Goal: Task Accomplishment & Management: Complete application form

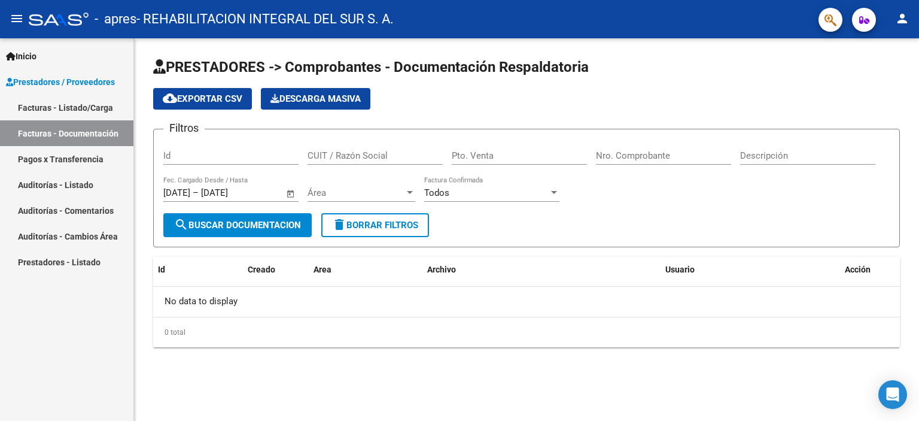
click at [67, 106] on link "Facturas - Listado/Carga" at bounding box center [66, 108] width 133 height 26
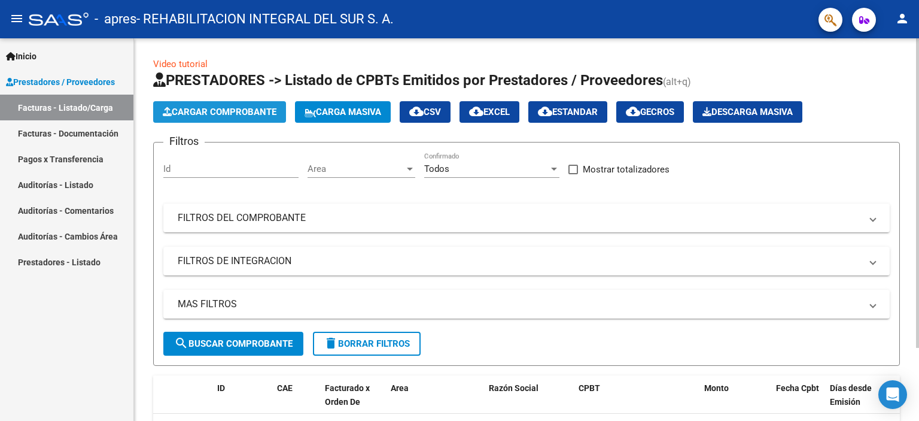
click at [215, 112] on span "Cargar Comprobante" at bounding box center [220, 112] width 114 height 11
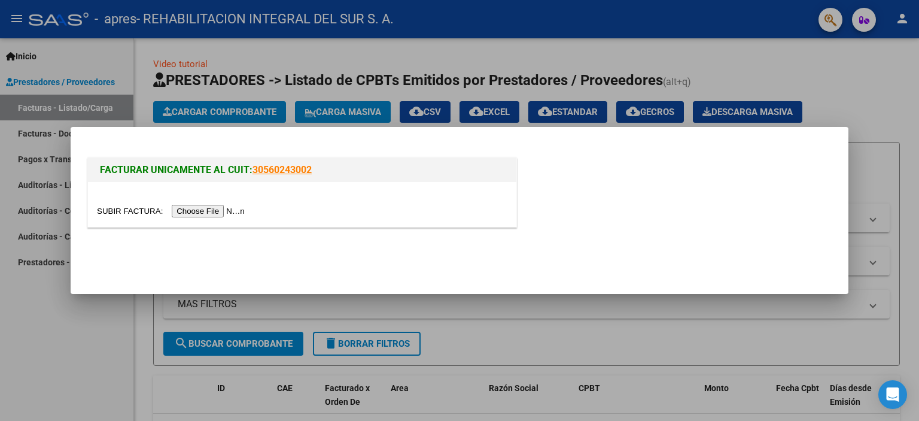
click at [209, 211] on input "file" at bounding box center [172, 211] width 151 height 13
click at [491, 323] on div at bounding box center [459, 210] width 919 height 421
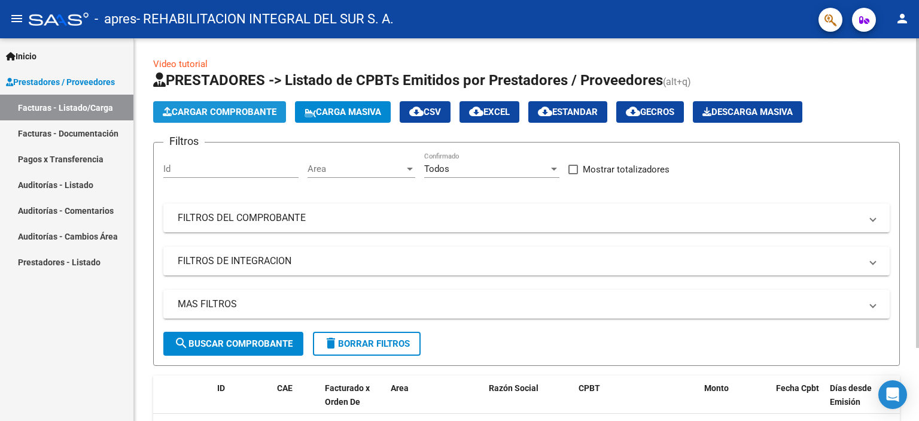
click at [216, 112] on span "Cargar Comprobante" at bounding box center [220, 112] width 114 height 11
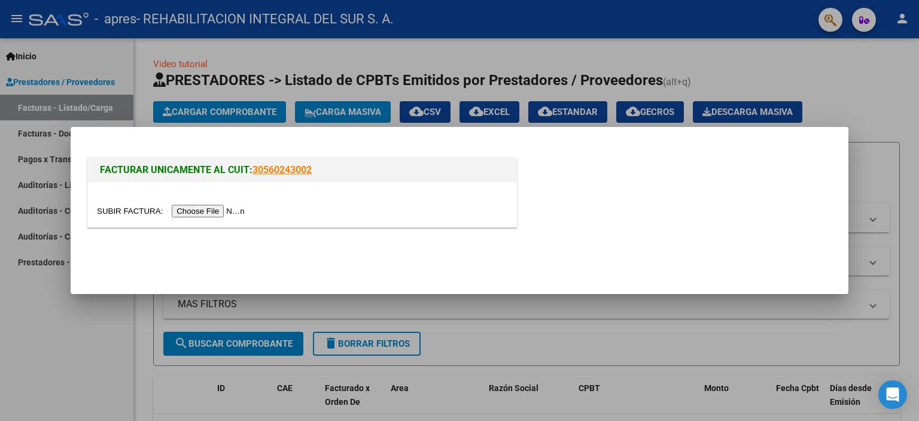
click at [208, 210] on input "file" at bounding box center [172, 211] width 151 height 13
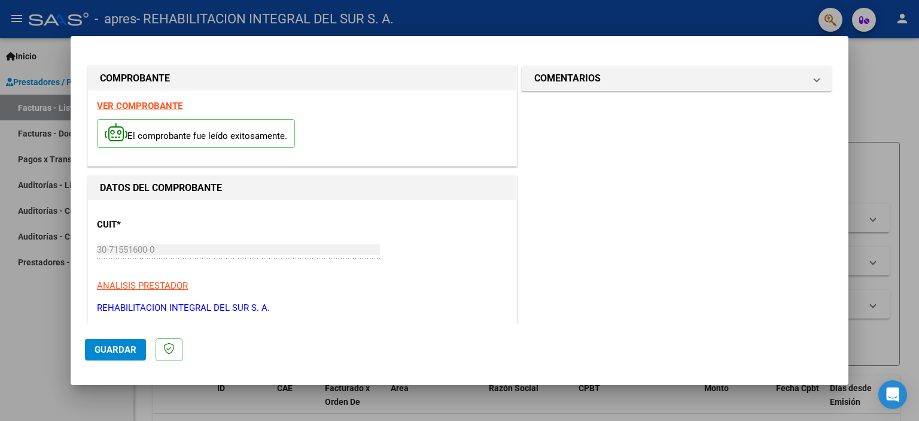
click at [169, 242] on div "30-71551600-0 Ingresar CUIT" at bounding box center [238, 250] width 283 height 18
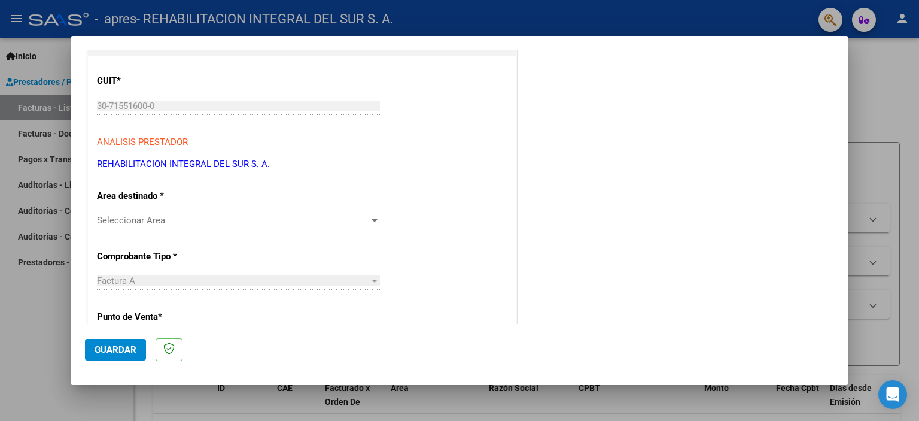
scroll to position [180, 0]
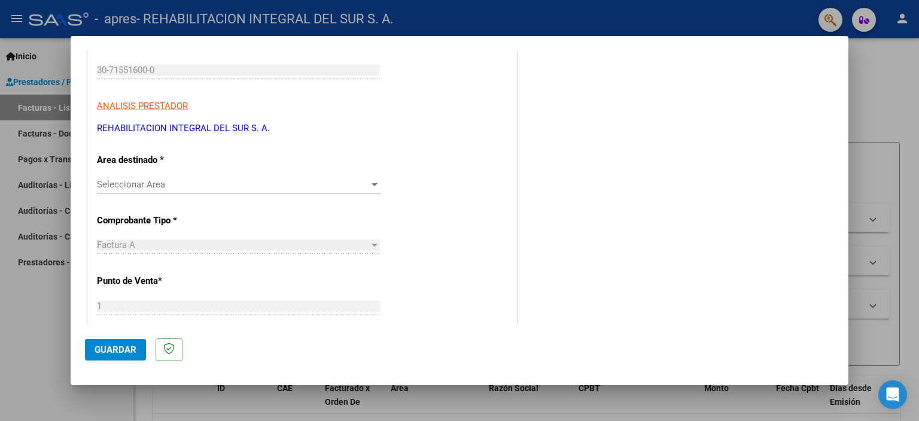
click at [372, 183] on div at bounding box center [375, 184] width 6 height 3
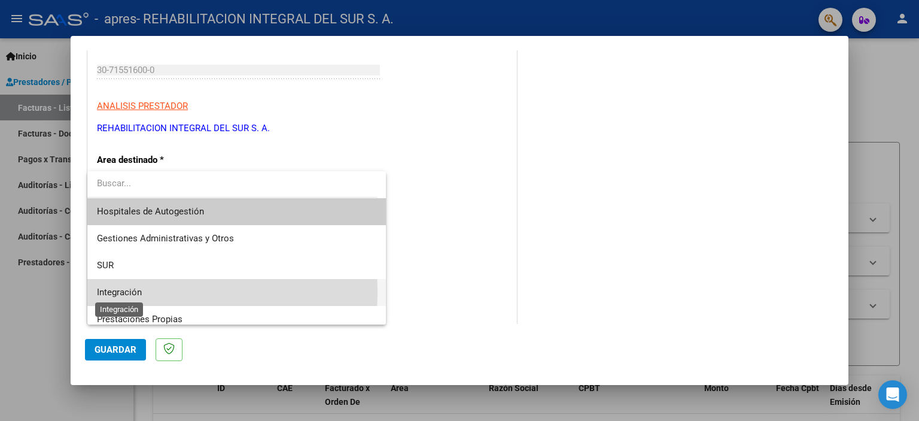
click at [117, 292] on span "Integración" at bounding box center [119, 292] width 45 height 11
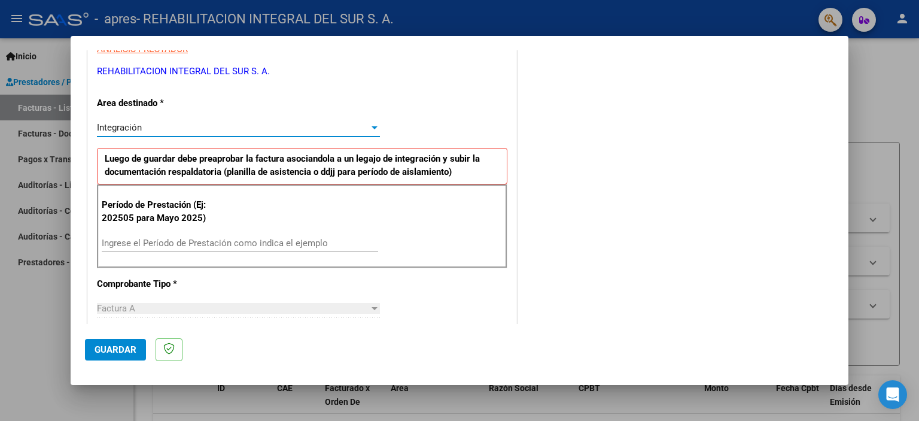
scroll to position [239, 0]
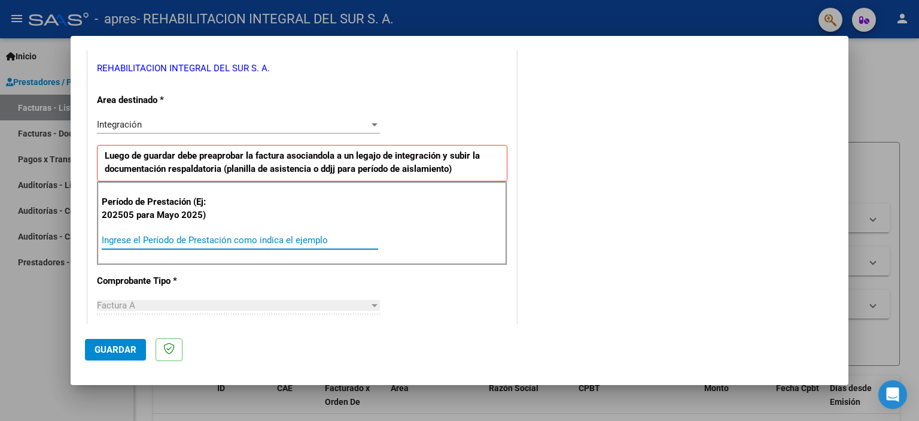
click at [201, 239] on input "Ingrese el Período de Prestación como indica el ejemplo" at bounding box center [240, 240] width 276 height 11
type input "202508"
click at [157, 301] on div "Factura A" at bounding box center [233, 305] width 272 height 11
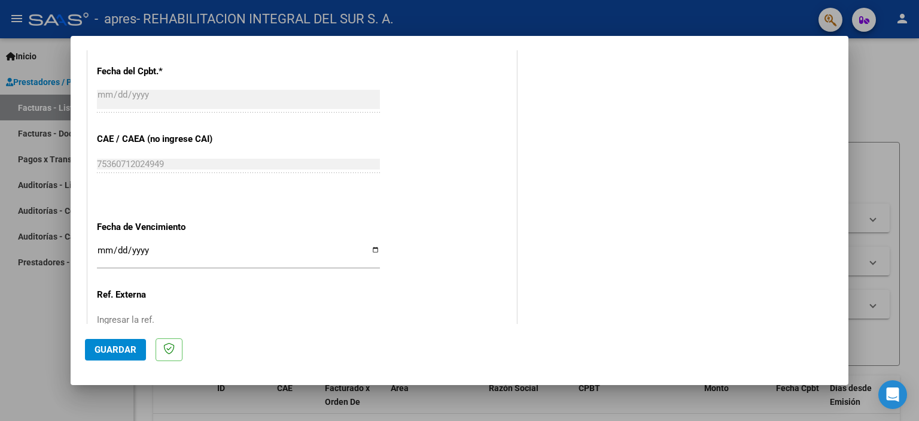
scroll to position [718, 0]
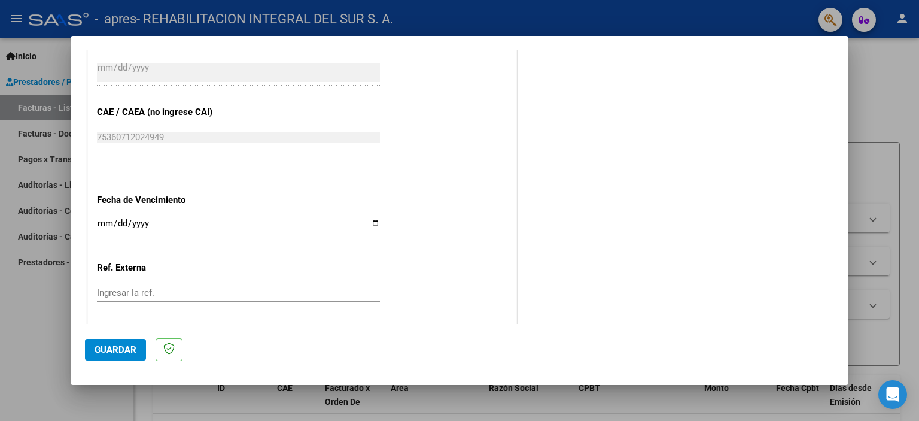
click at [369, 222] on input "Ingresar la fecha" at bounding box center [238, 227] width 283 height 19
type input "[DATE]"
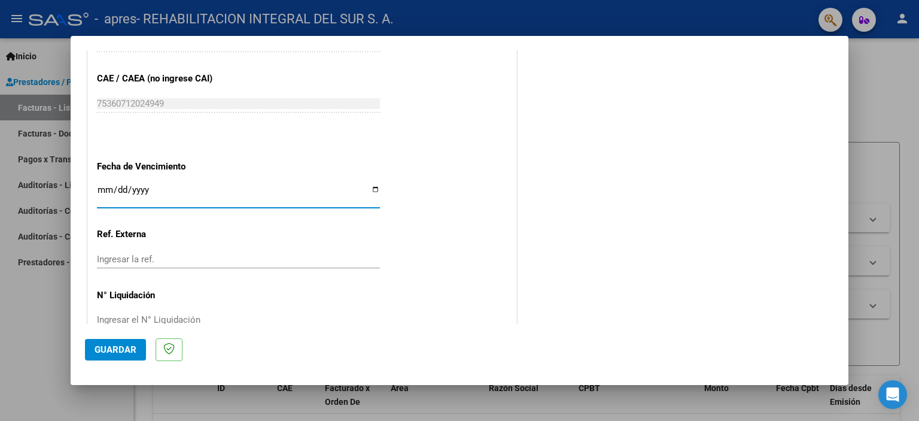
scroll to position [778, 0]
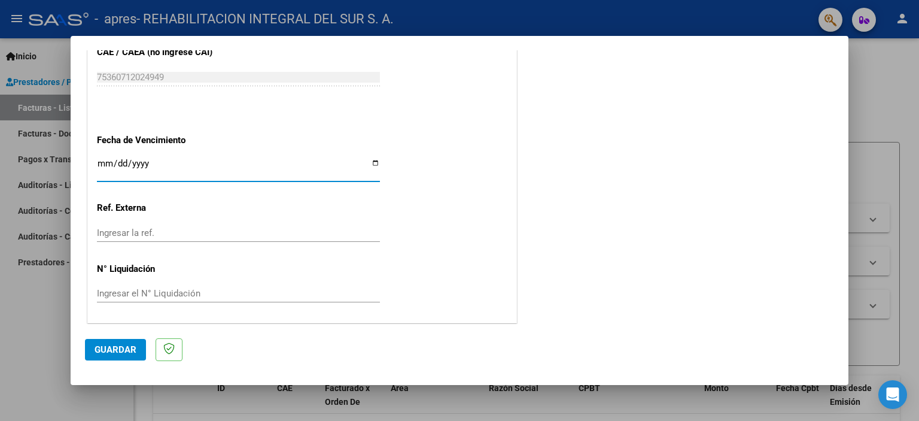
click at [207, 232] on input "Ingresar la ref." at bounding box center [238, 232] width 283 height 11
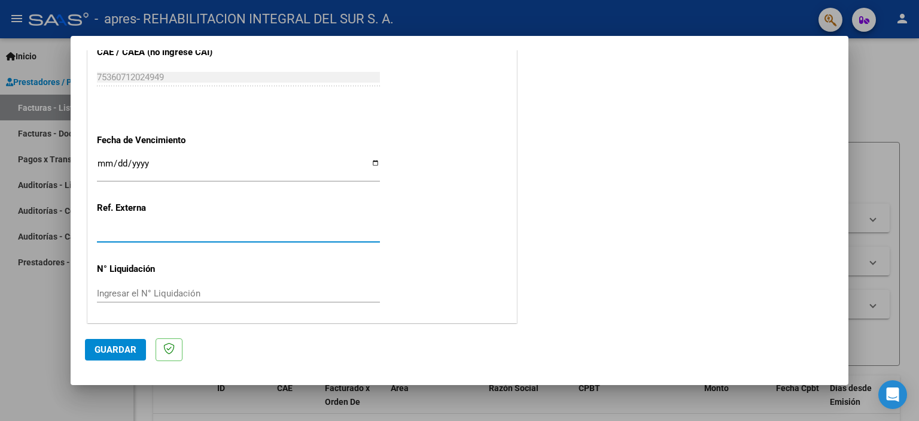
click at [181, 229] on input "Ingresar la ref." at bounding box center [238, 232] width 283 height 11
drag, startPoint x: 147, startPoint y: 236, endPoint x: 144, endPoint y: 284, distance: 48.0
click at [147, 240] on div "Ingresar la ref." at bounding box center [238, 238] width 283 height 29
click at [142, 296] on input "Ingresar el N° Liquidación" at bounding box center [238, 293] width 283 height 11
click at [132, 233] on input "Ingresar la ref." at bounding box center [238, 232] width 283 height 11
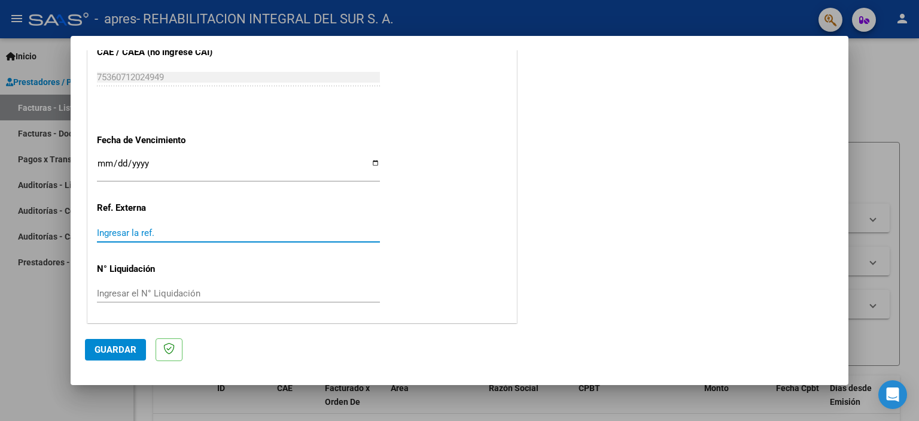
click at [176, 288] on input "Ingresar el N° Liquidación" at bounding box center [238, 293] width 283 height 11
click at [109, 348] on span "Guardar" at bounding box center [116, 349] width 42 height 11
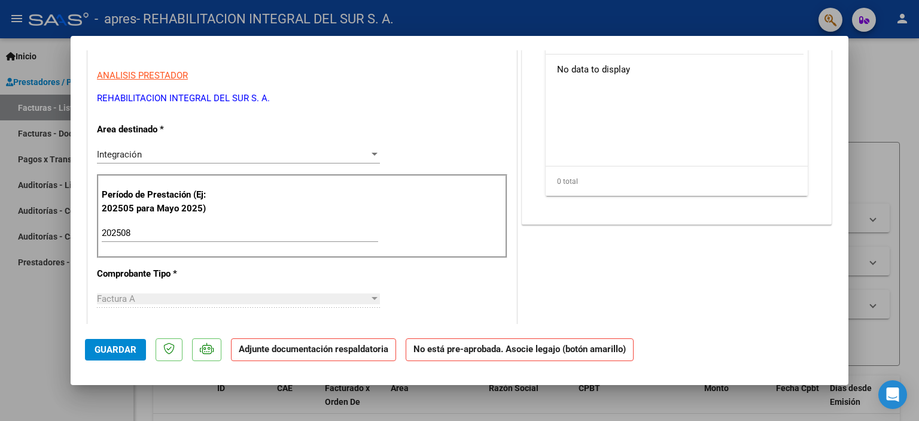
scroll to position [239, 0]
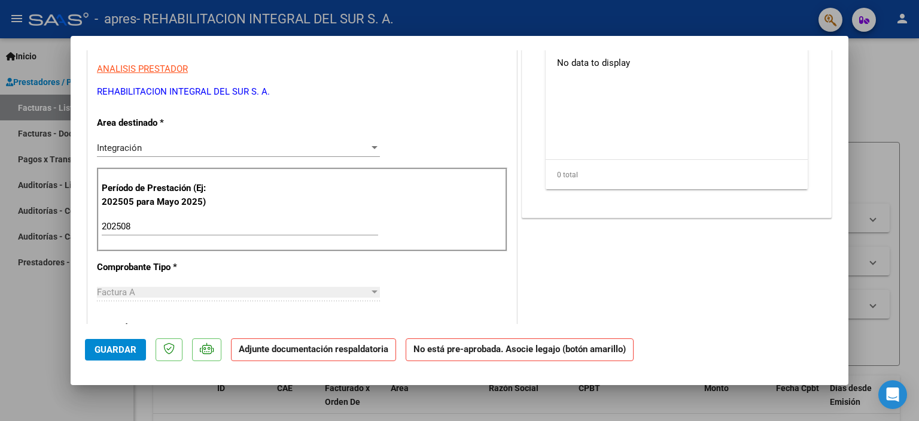
click at [321, 350] on strong "Adjunte documentación respaldatoria" at bounding box center [314, 348] width 150 height 11
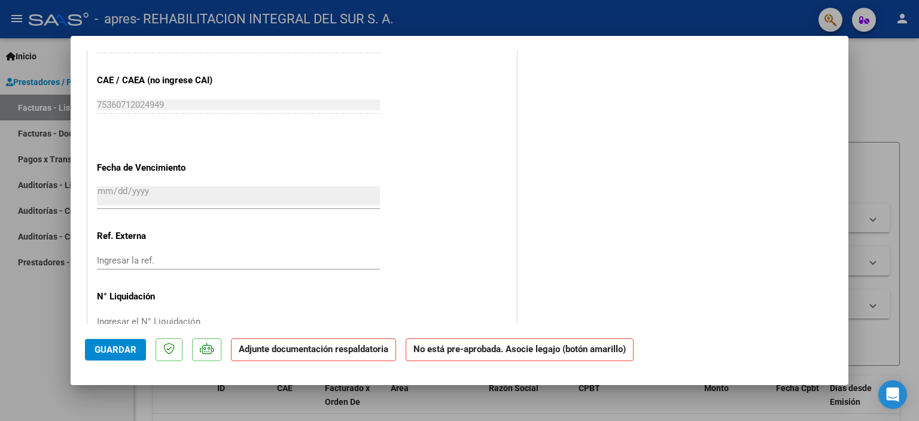
scroll to position [765, 0]
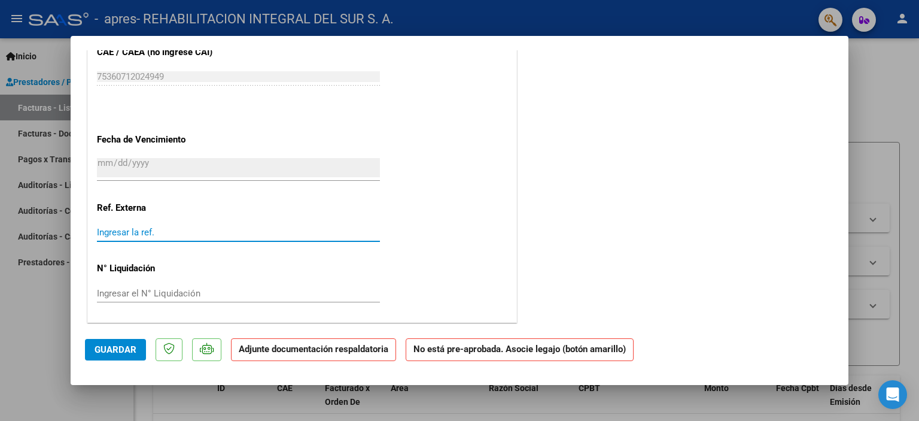
click at [135, 235] on input "Ingresar la ref." at bounding box center [238, 232] width 283 height 11
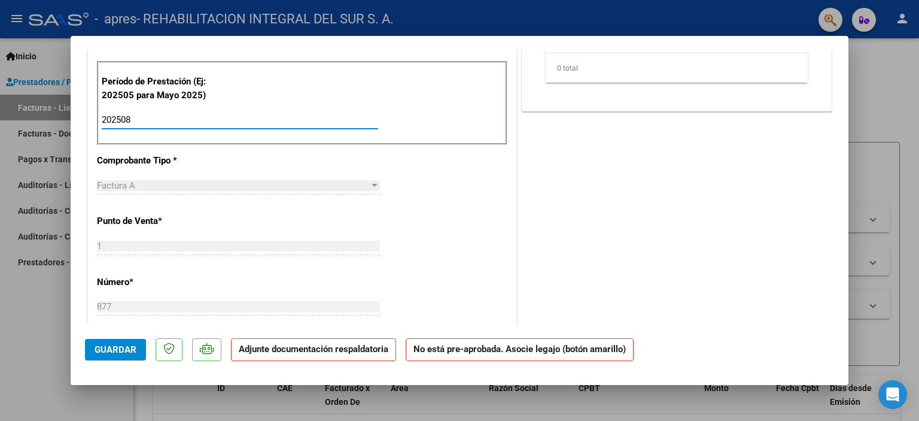
click at [154, 118] on input "202508" at bounding box center [240, 119] width 276 height 11
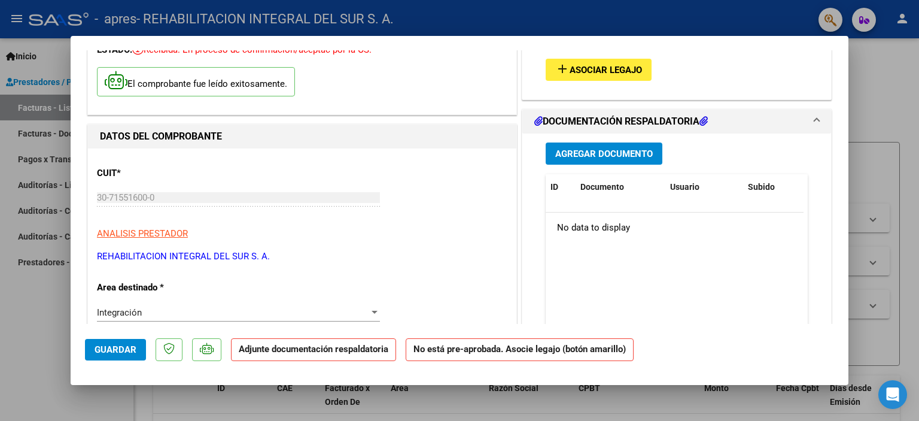
scroll to position [47, 0]
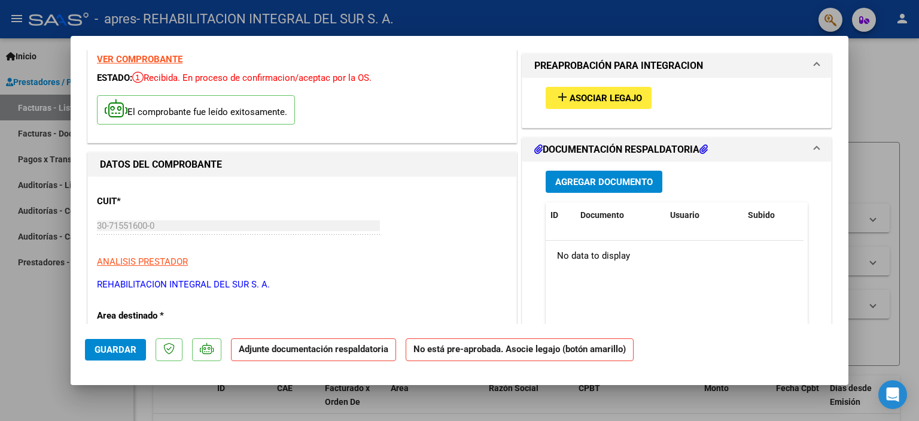
click at [586, 181] on span "Agregar Documento" at bounding box center [604, 182] width 98 height 11
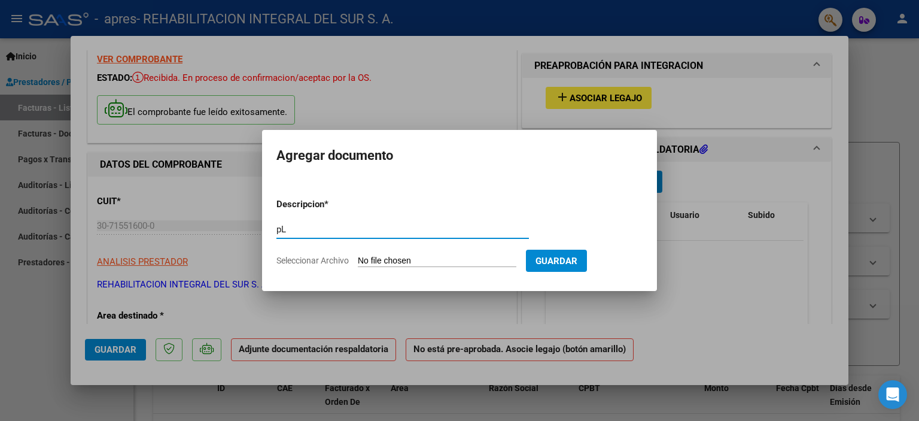
type input "p"
type input "Planilla de Asistencia Mensual"
click at [392, 261] on input "Seleccionar Archivo" at bounding box center [437, 260] width 159 height 11
type input "C:\fakepath\Planilla de Asistencia mensual [DATE].pdf"
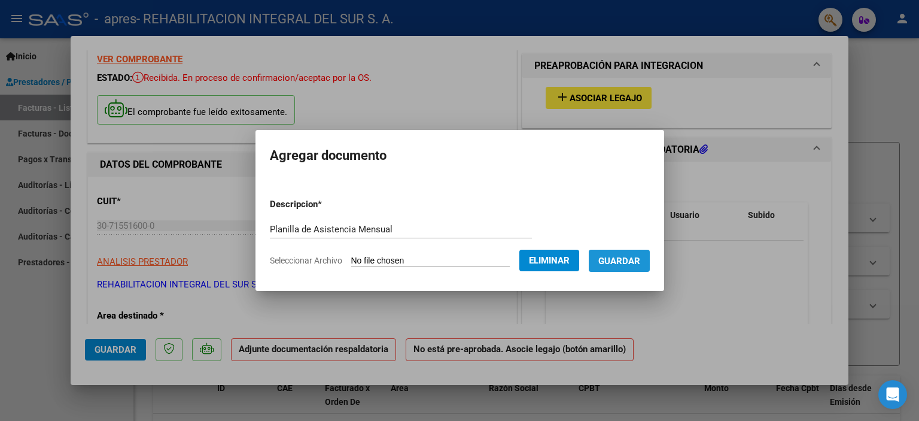
click at [635, 261] on span "Guardar" at bounding box center [619, 260] width 42 height 11
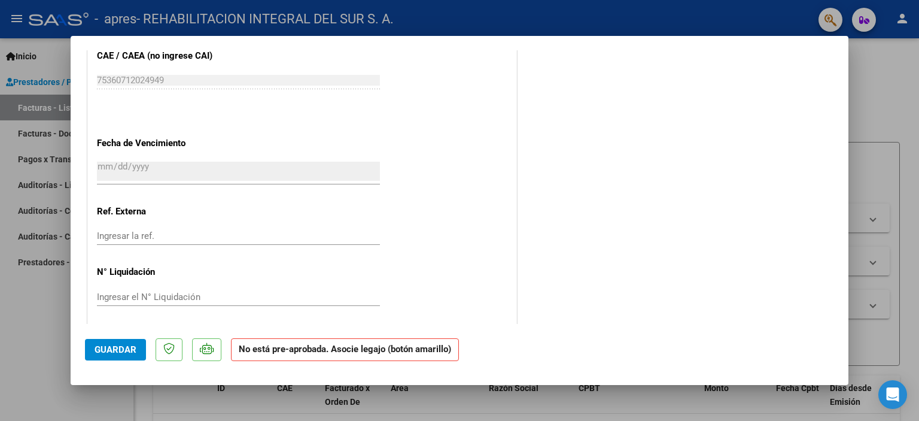
scroll to position [765, 0]
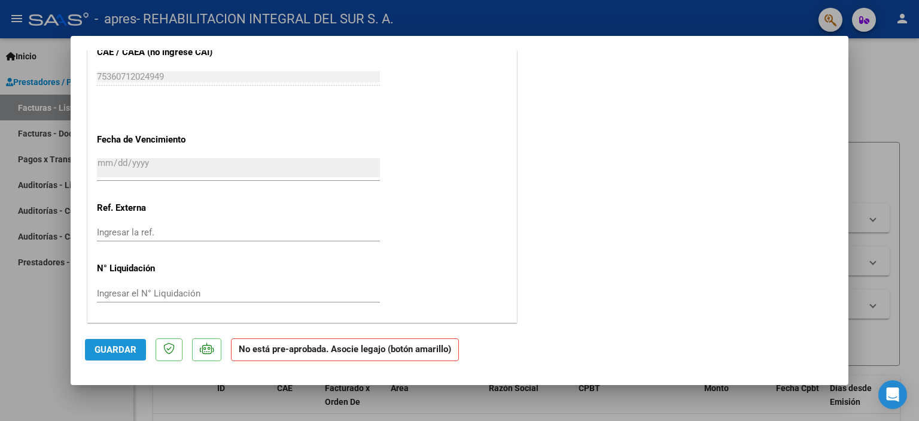
click at [108, 348] on span "Guardar" at bounding box center [116, 349] width 42 height 11
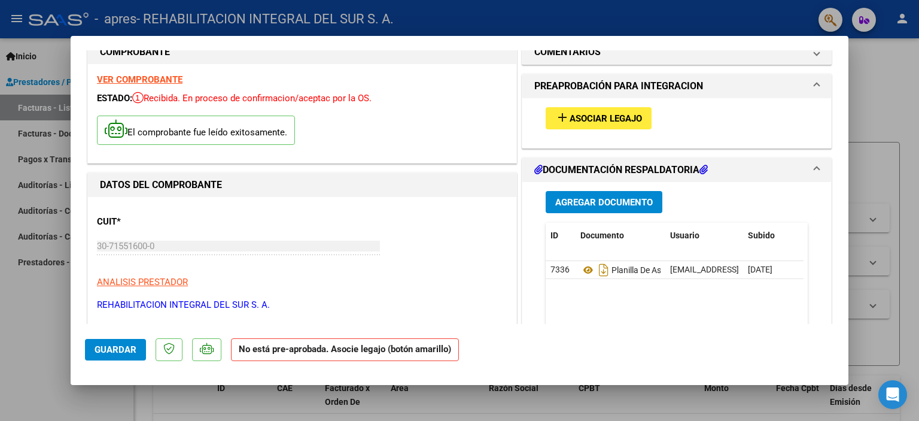
scroll to position [0, 0]
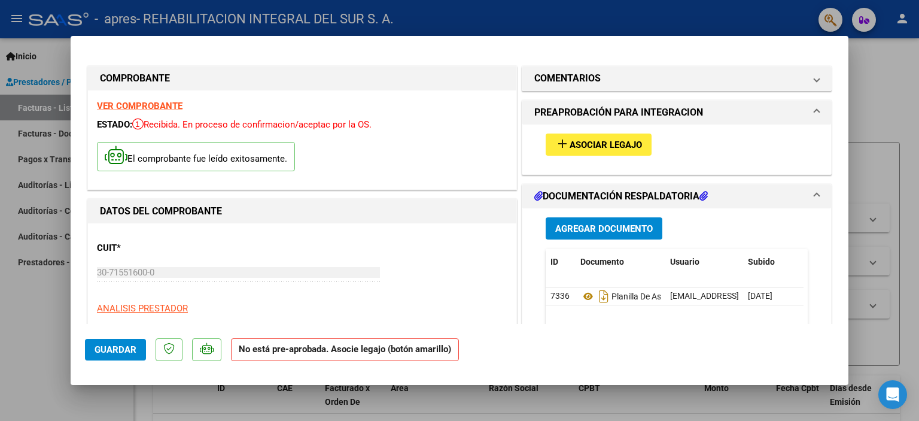
click at [601, 144] on span "Asociar Legajo" at bounding box center [606, 144] width 72 height 11
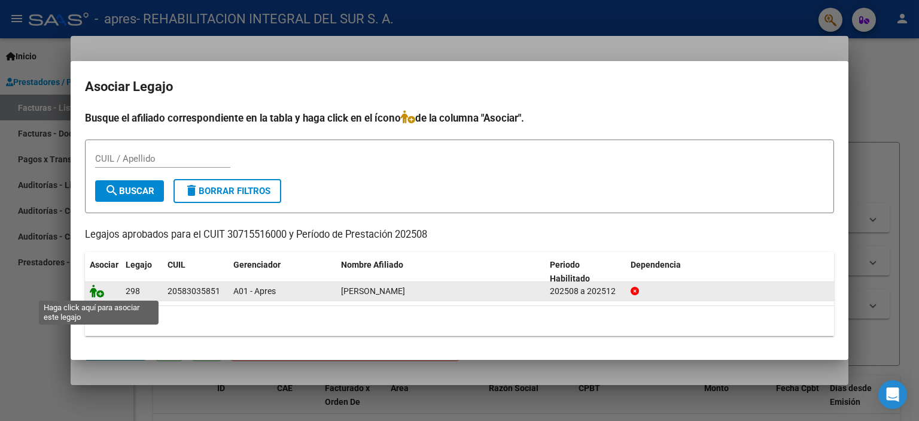
click at [99, 293] on icon at bounding box center [97, 290] width 14 height 13
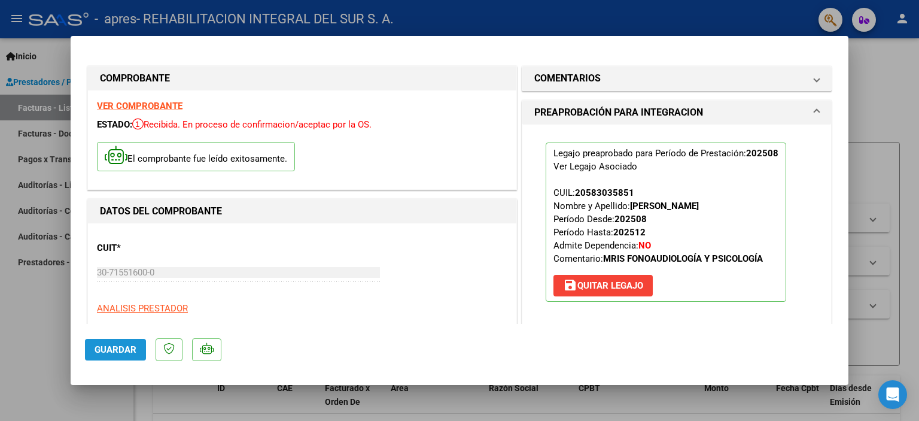
click at [108, 349] on span "Guardar" at bounding box center [116, 349] width 42 height 11
click at [911, 104] on div at bounding box center [459, 210] width 919 height 421
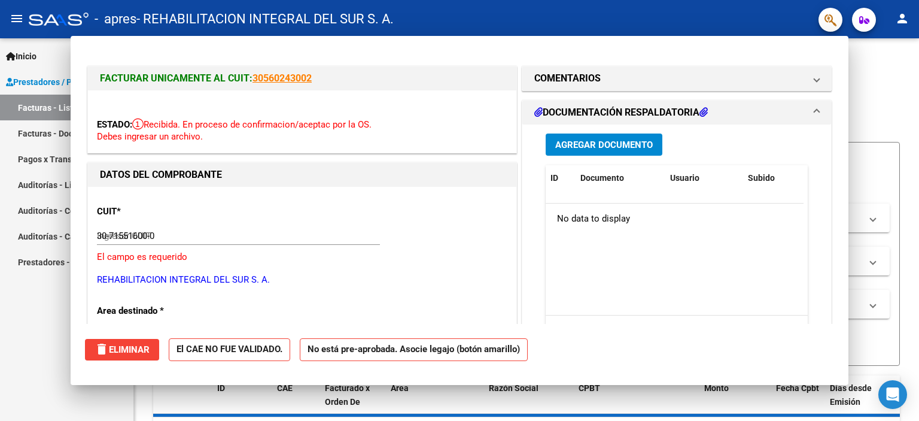
type input "$ 0,00"
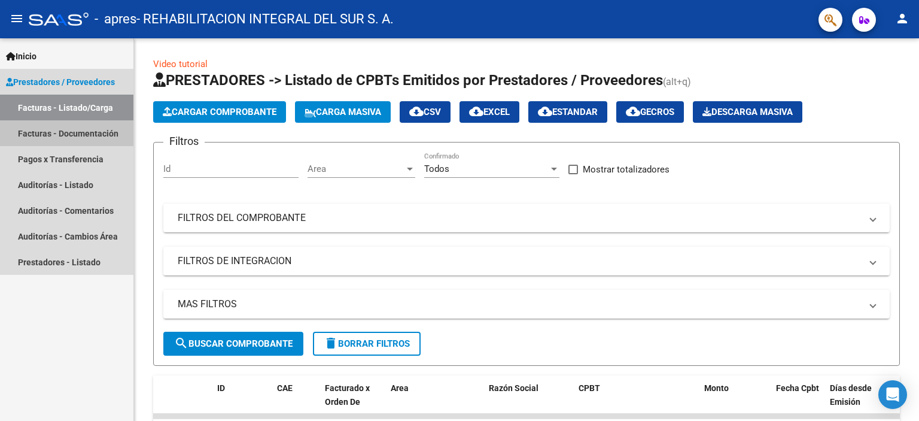
click at [53, 133] on link "Facturas - Documentación" at bounding box center [66, 133] width 133 height 26
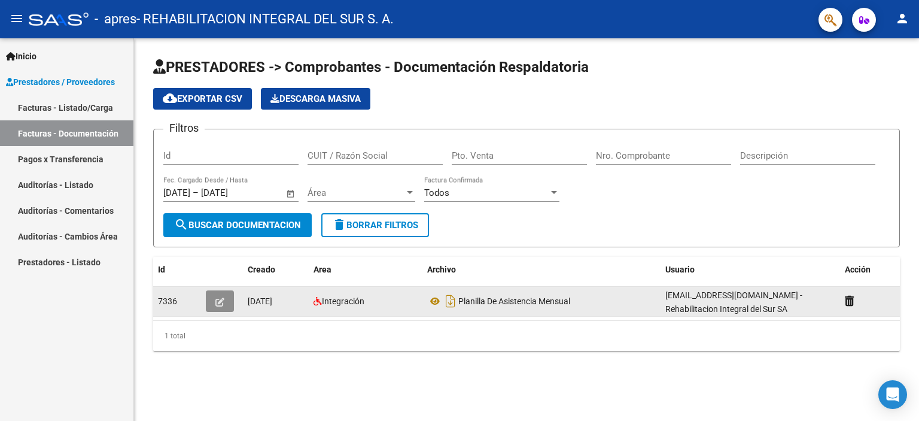
click at [225, 297] on button "button" at bounding box center [220, 301] width 28 height 22
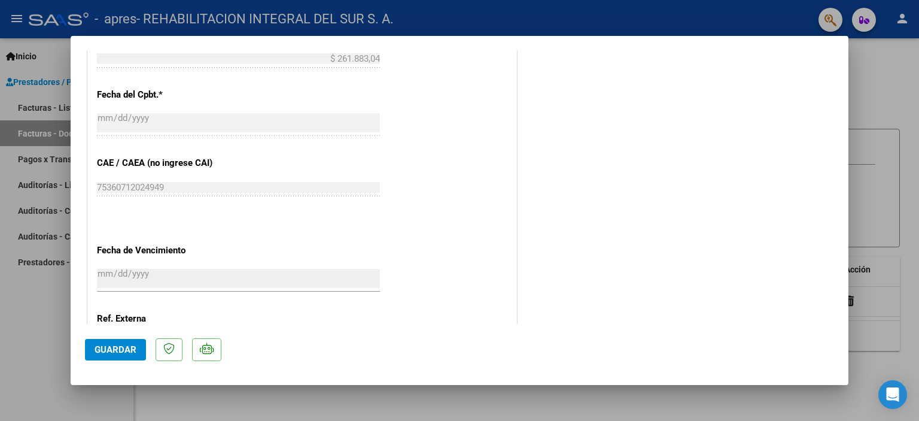
scroll to position [752, 0]
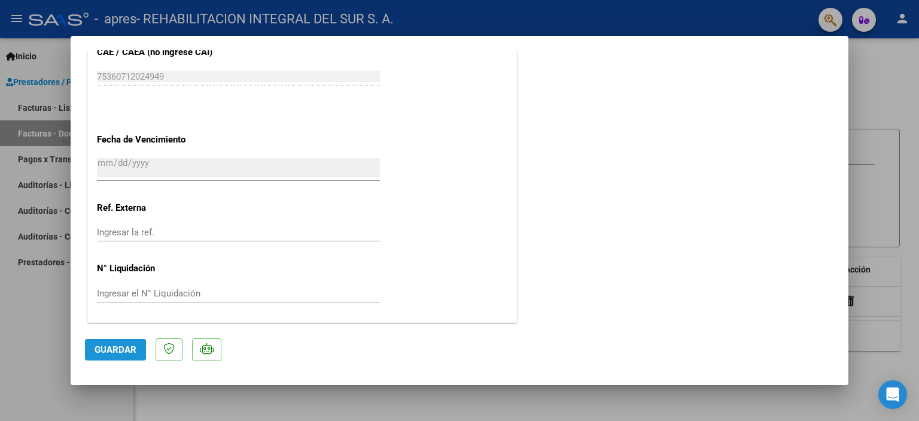
click at [115, 350] on span "Guardar" at bounding box center [116, 349] width 42 height 11
click at [545, 28] on div at bounding box center [459, 210] width 919 height 421
type input "$ 0,00"
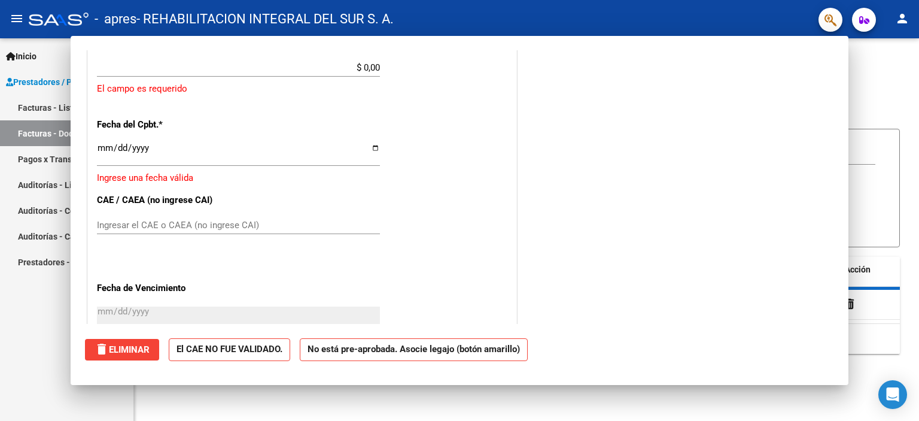
scroll to position [0, 0]
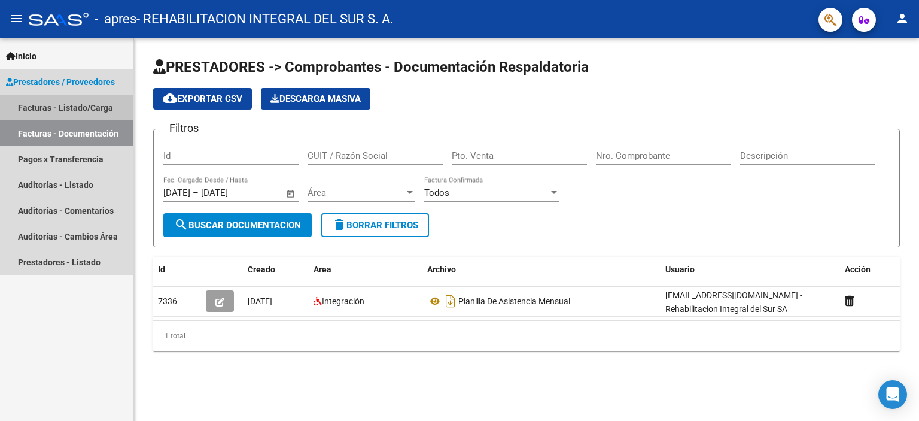
click at [65, 107] on link "Facturas - Listado/Carga" at bounding box center [66, 108] width 133 height 26
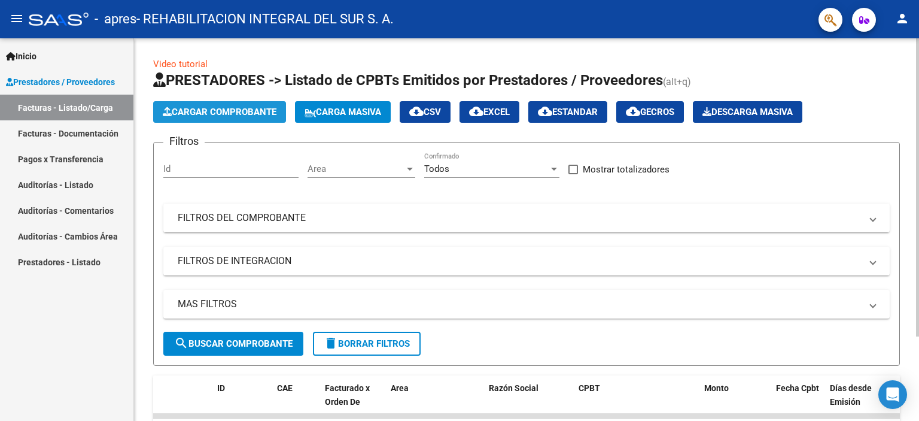
click at [220, 109] on span "Cargar Comprobante" at bounding box center [220, 112] width 114 height 11
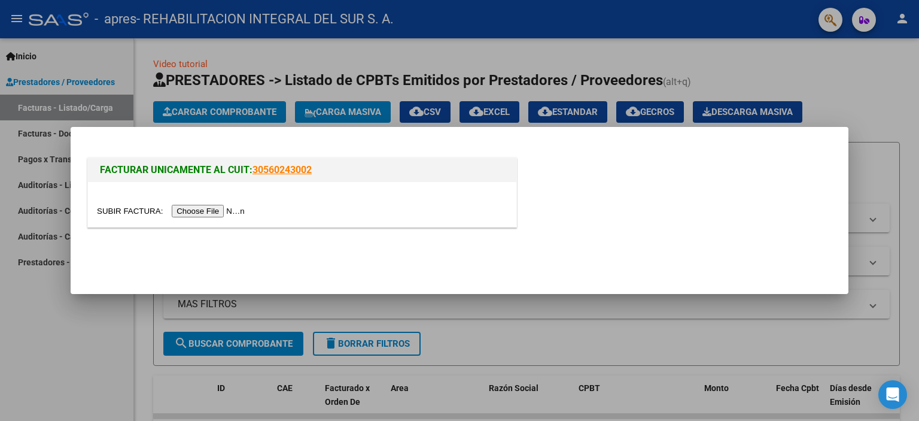
click at [206, 211] on input "file" at bounding box center [172, 211] width 151 height 13
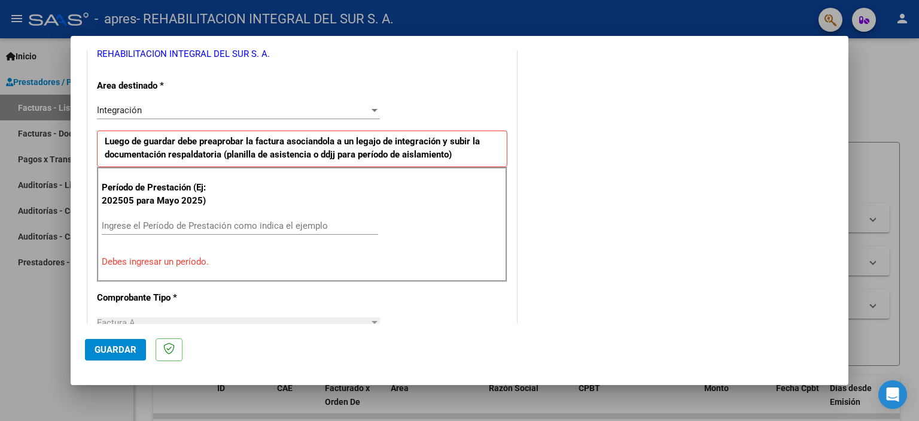
scroll to position [256, 0]
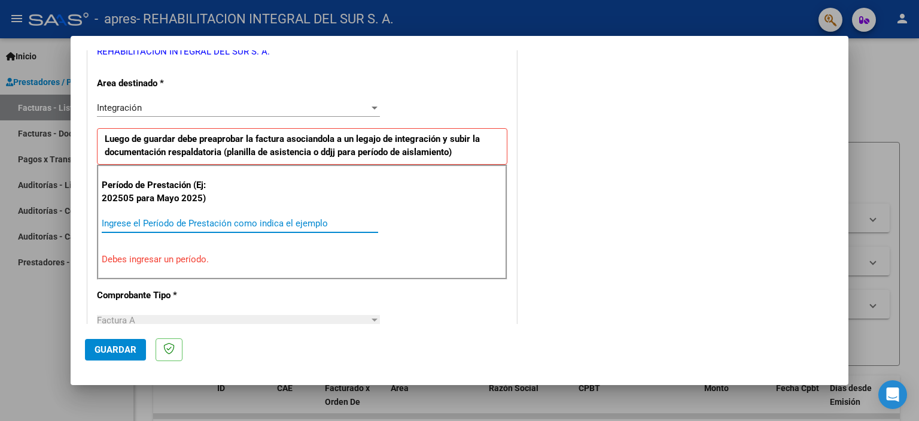
click at [184, 224] on input "Ingrese el Período de Prestación como indica el ejemplo" at bounding box center [240, 223] width 276 height 11
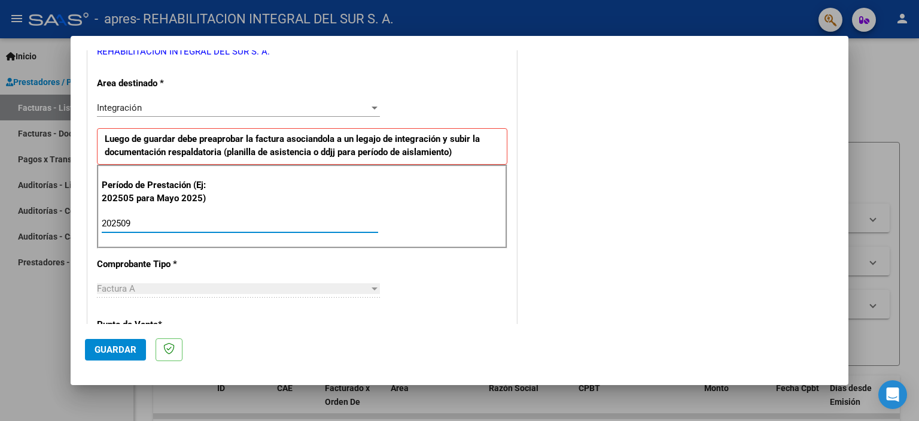
type input "202509"
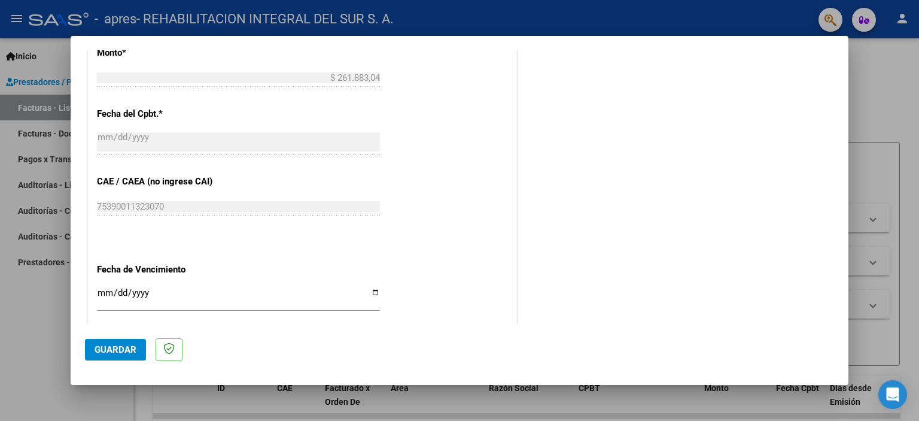
scroll to position [675, 0]
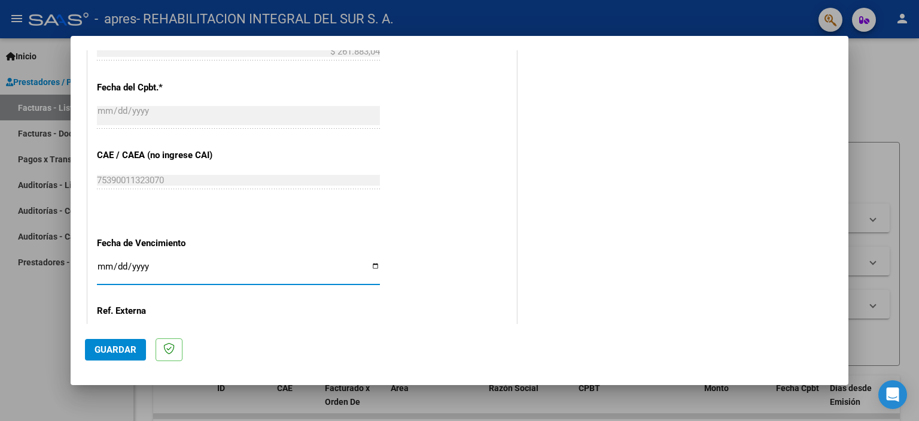
click at [370, 264] on input "Ingresar la fecha" at bounding box center [238, 270] width 283 height 19
type input "[DATE]"
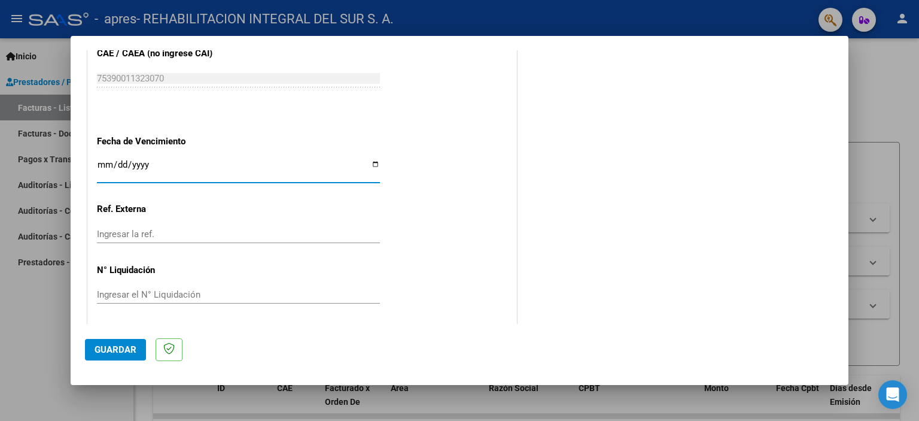
scroll to position [778, 0]
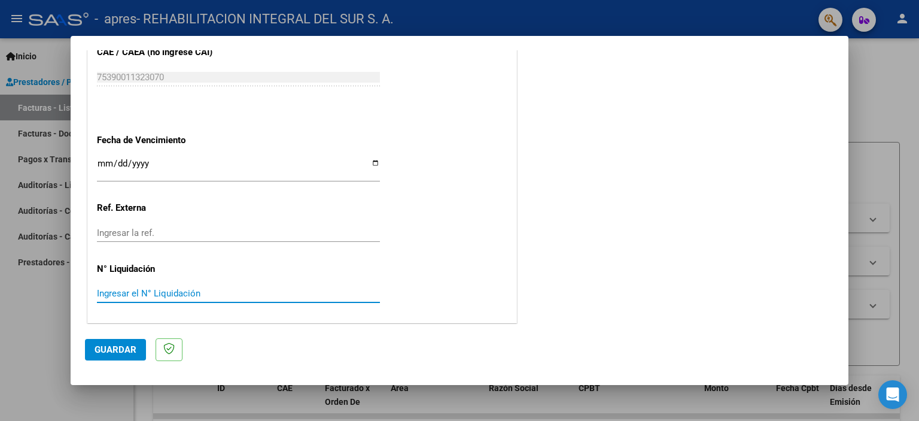
click at [137, 288] on input "Ingresar el N° Liquidación" at bounding box center [238, 293] width 283 height 11
type input "2"
click at [141, 230] on input "Ingresar la ref." at bounding box center [238, 232] width 283 height 11
click at [109, 347] on span "Guardar" at bounding box center [116, 349] width 42 height 11
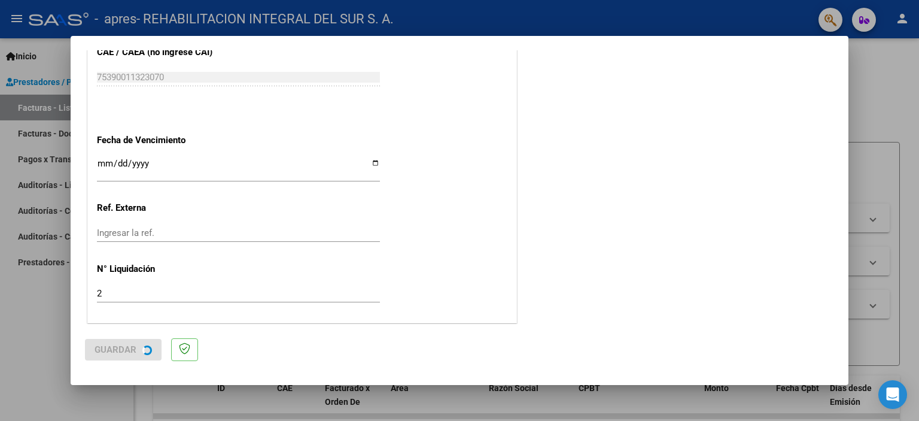
scroll to position [0, 0]
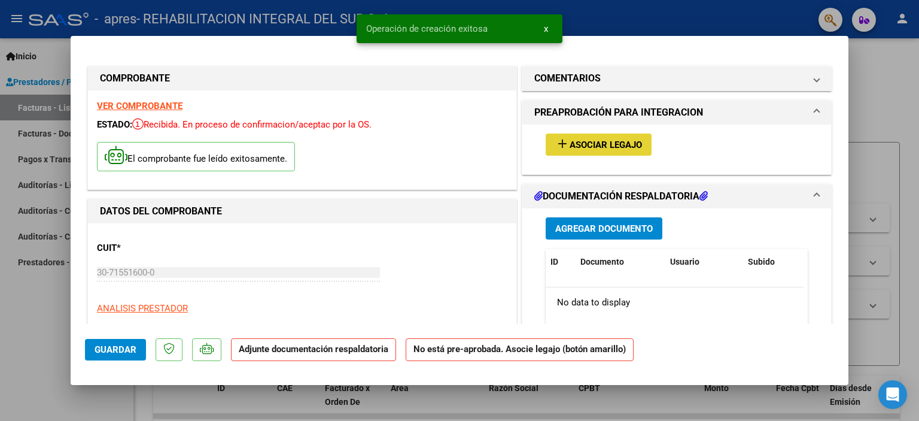
click at [580, 145] on span "Asociar Legajo" at bounding box center [606, 144] width 72 height 11
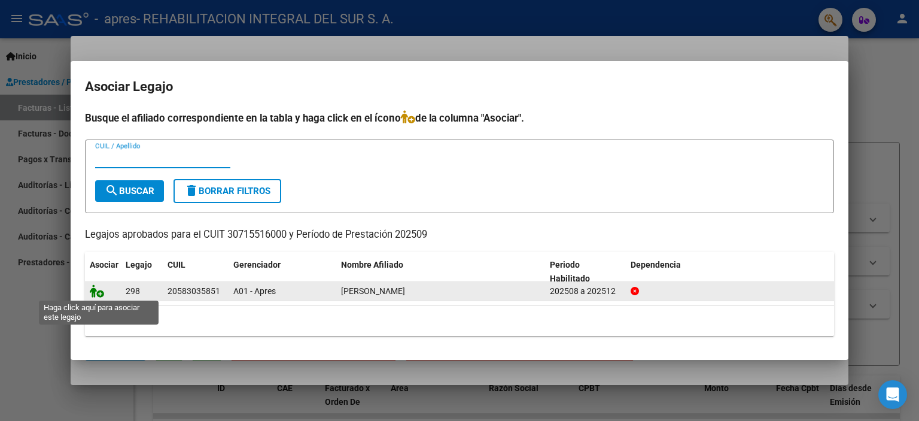
click at [98, 291] on icon at bounding box center [97, 290] width 14 height 13
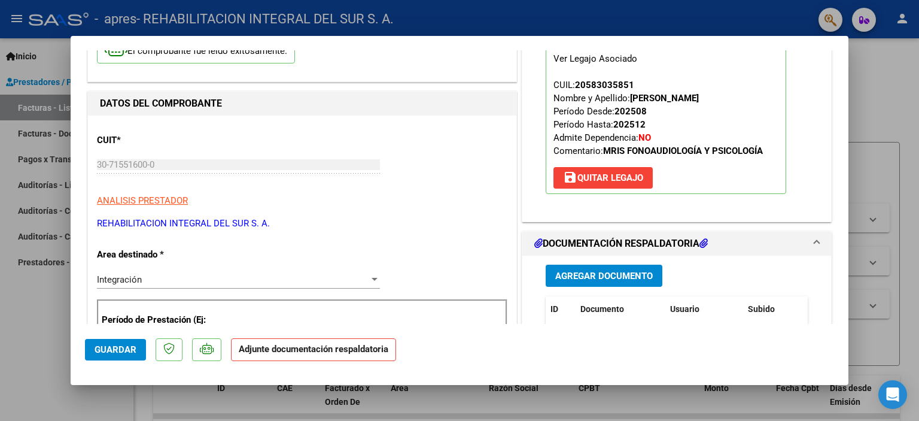
scroll to position [120, 0]
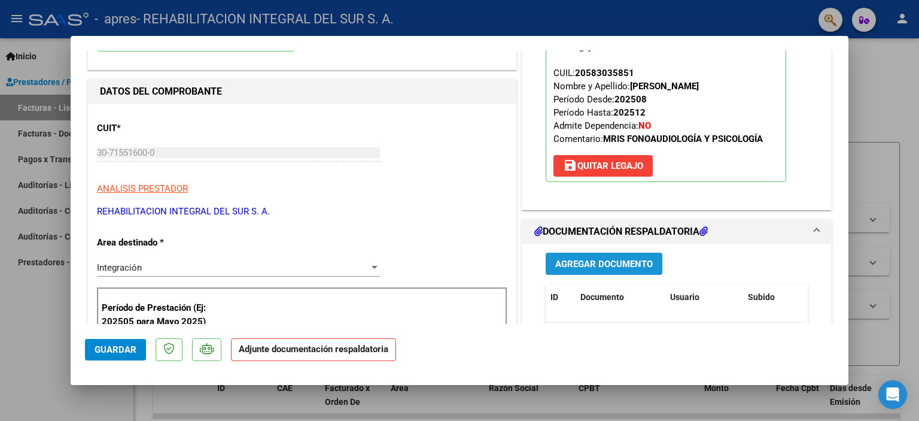
click at [586, 265] on span "Agregar Documento" at bounding box center [604, 263] width 98 height 11
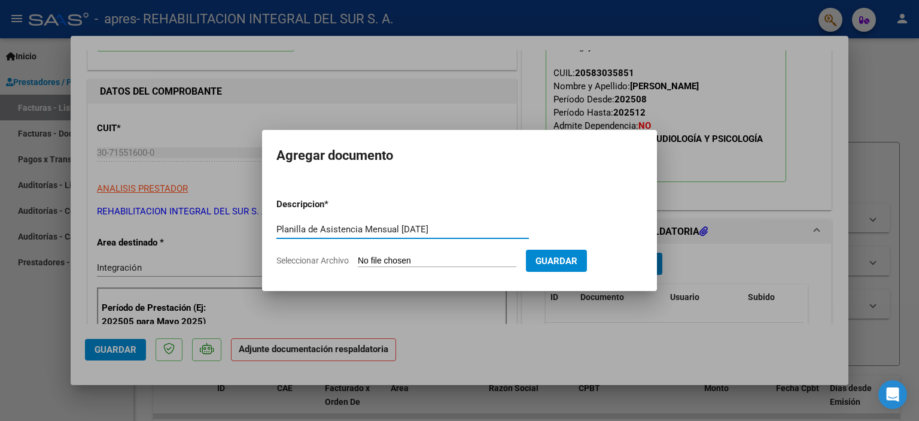
type input "Planilla de Asistencia Mensual [DATE]"
click at [500, 262] on input "Seleccionar Archivo" at bounding box center [437, 260] width 159 height 11
type input "C:\fakepath\Planilla de Asistencia Mensual [DATE].pdf"
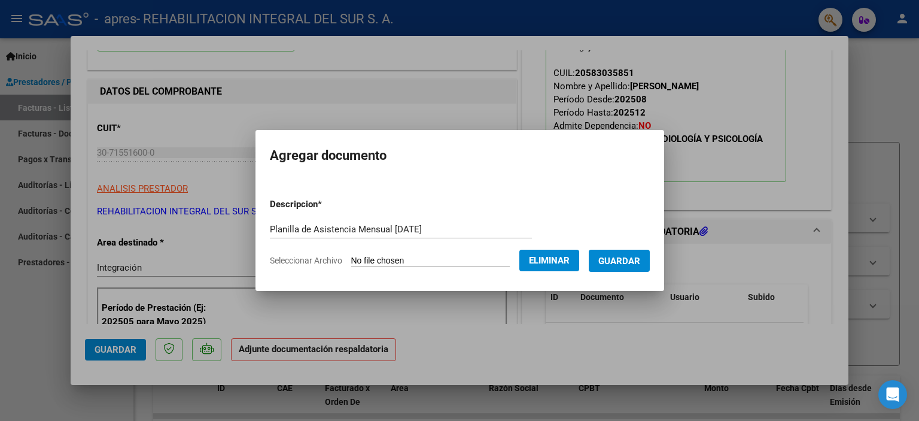
click at [635, 257] on span "Guardar" at bounding box center [619, 260] width 42 height 11
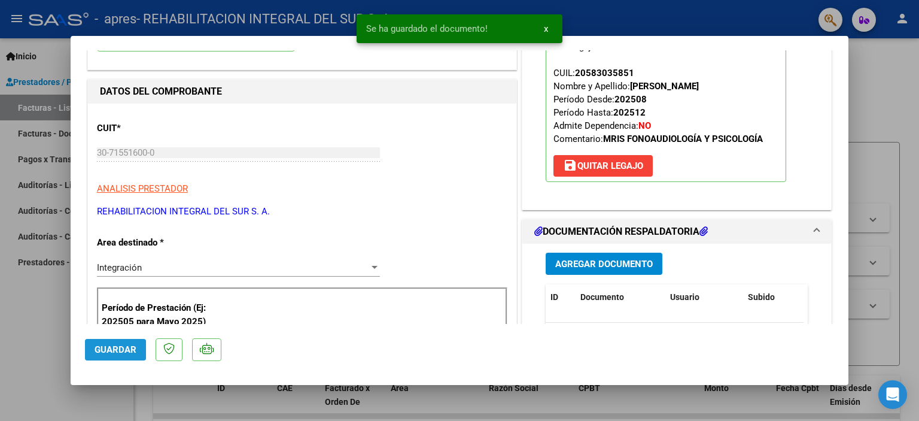
click at [112, 349] on span "Guardar" at bounding box center [116, 349] width 42 height 11
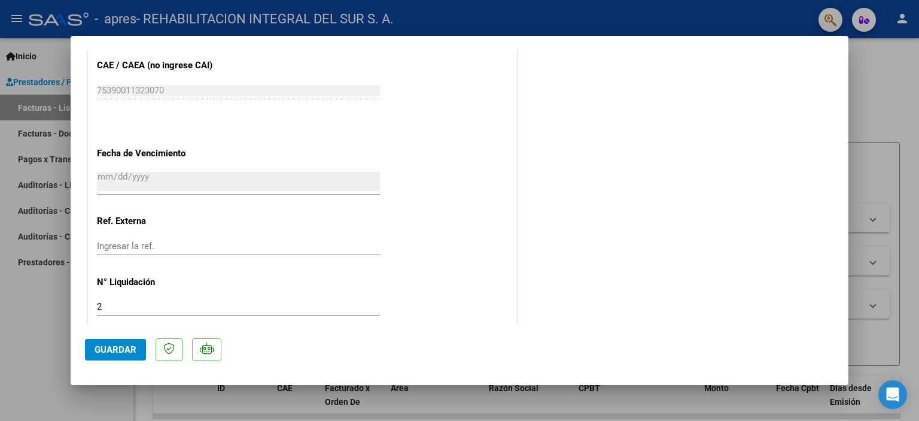
scroll to position [796, 0]
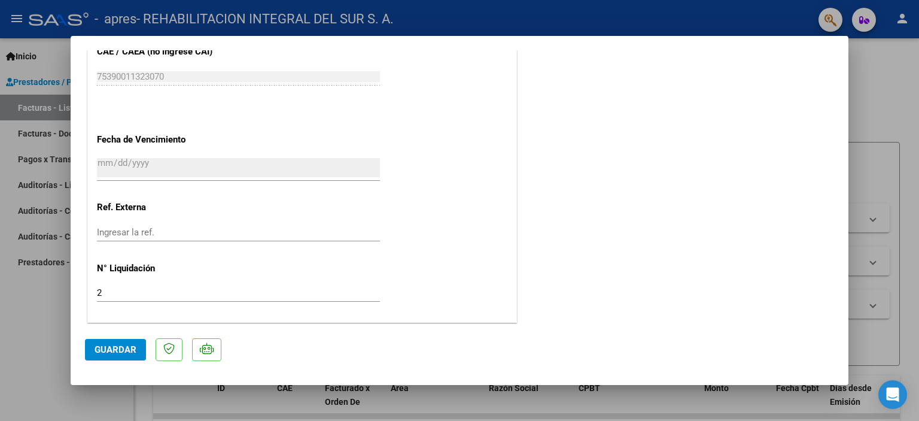
click at [105, 349] on span "Guardar" at bounding box center [116, 349] width 42 height 11
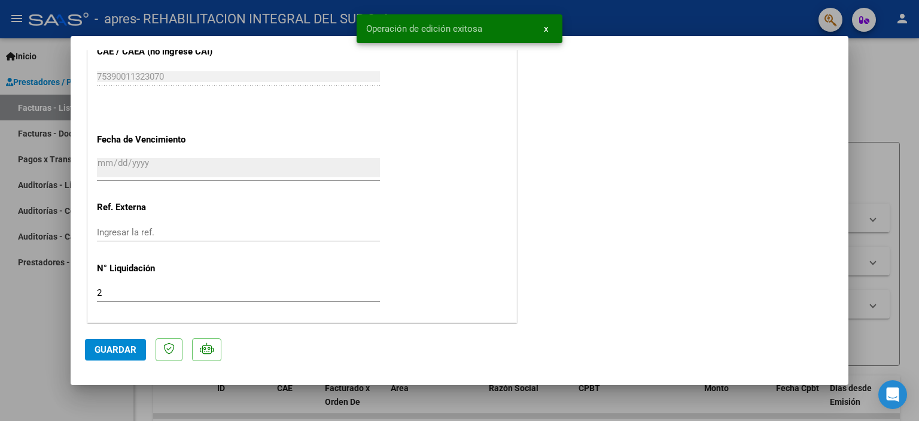
click at [25, 330] on div at bounding box center [459, 210] width 919 height 421
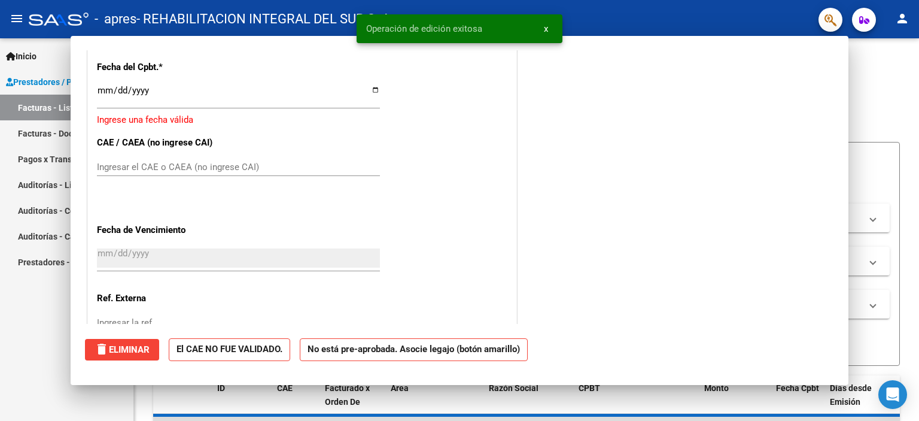
scroll to position [0, 0]
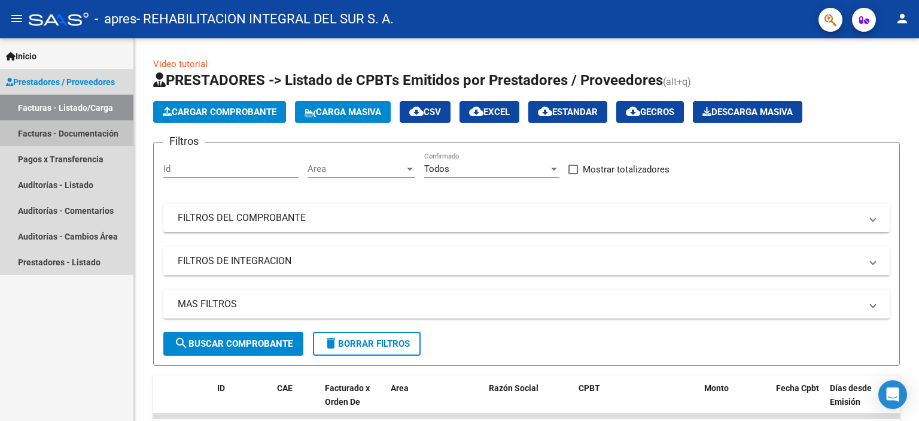
click at [75, 132] on link "Facturas - Documentación" at bounding box center [66, 133] width 133 height 26
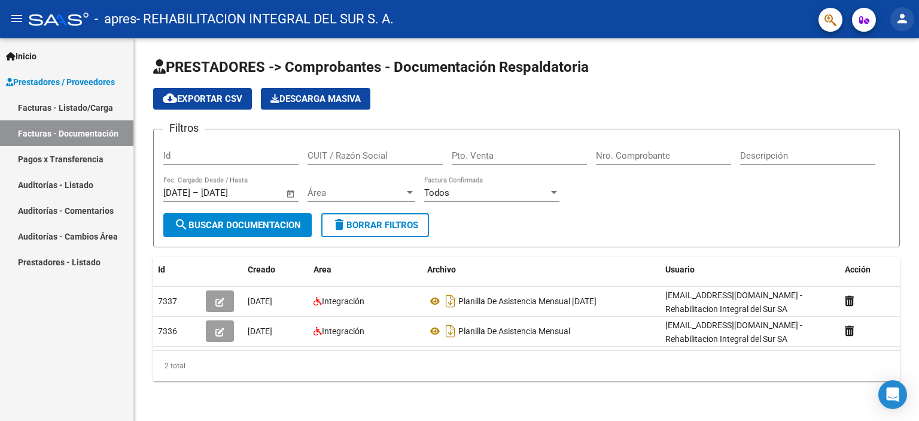
click at [899, 19] on mat-icon "person" at bounding box center [902, 18] width 14 height 14
